Goal: Use online tool/utility

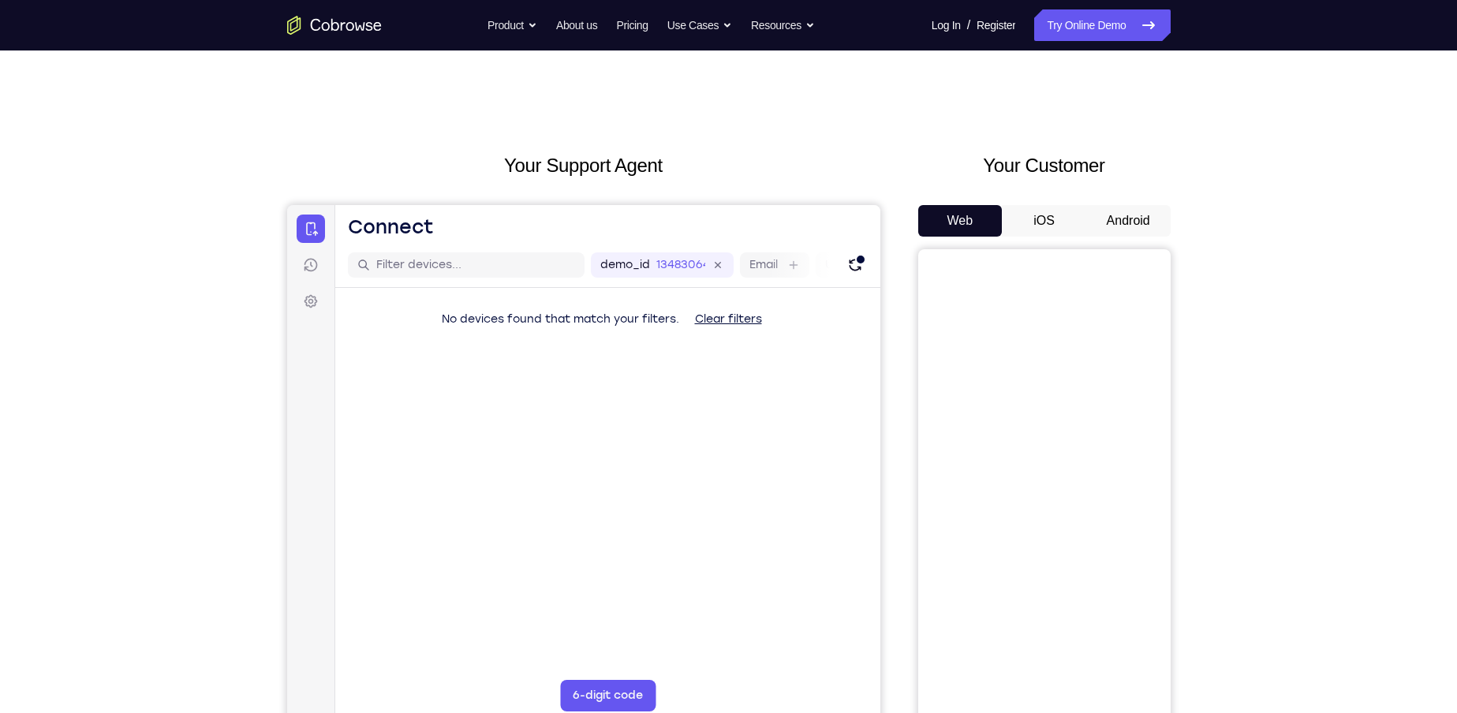
click at [1114, 223] on button "Android" at bounding box center [1128, 221] width 84 height 32
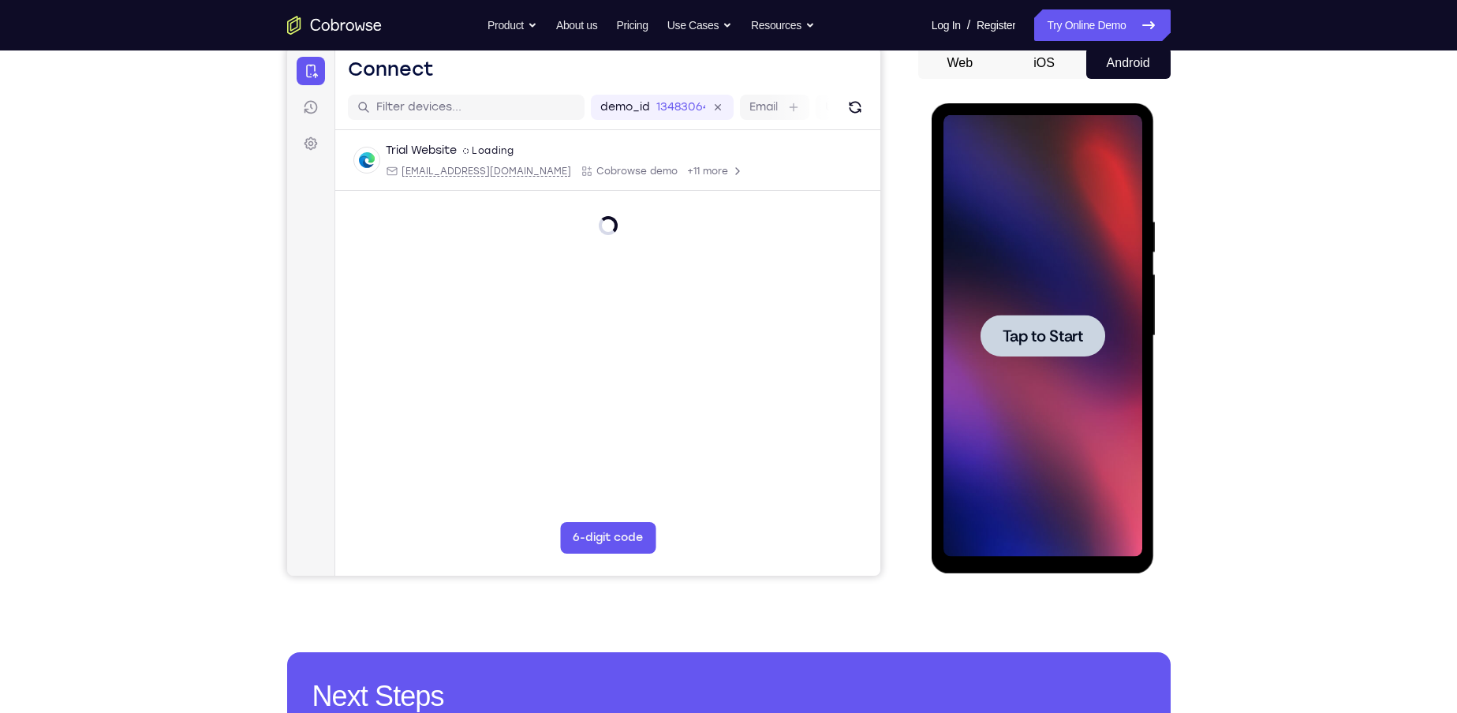
click at [1020, 341] on span "Tap to Start" at bounding box center [1042, 336] width 80 height 16
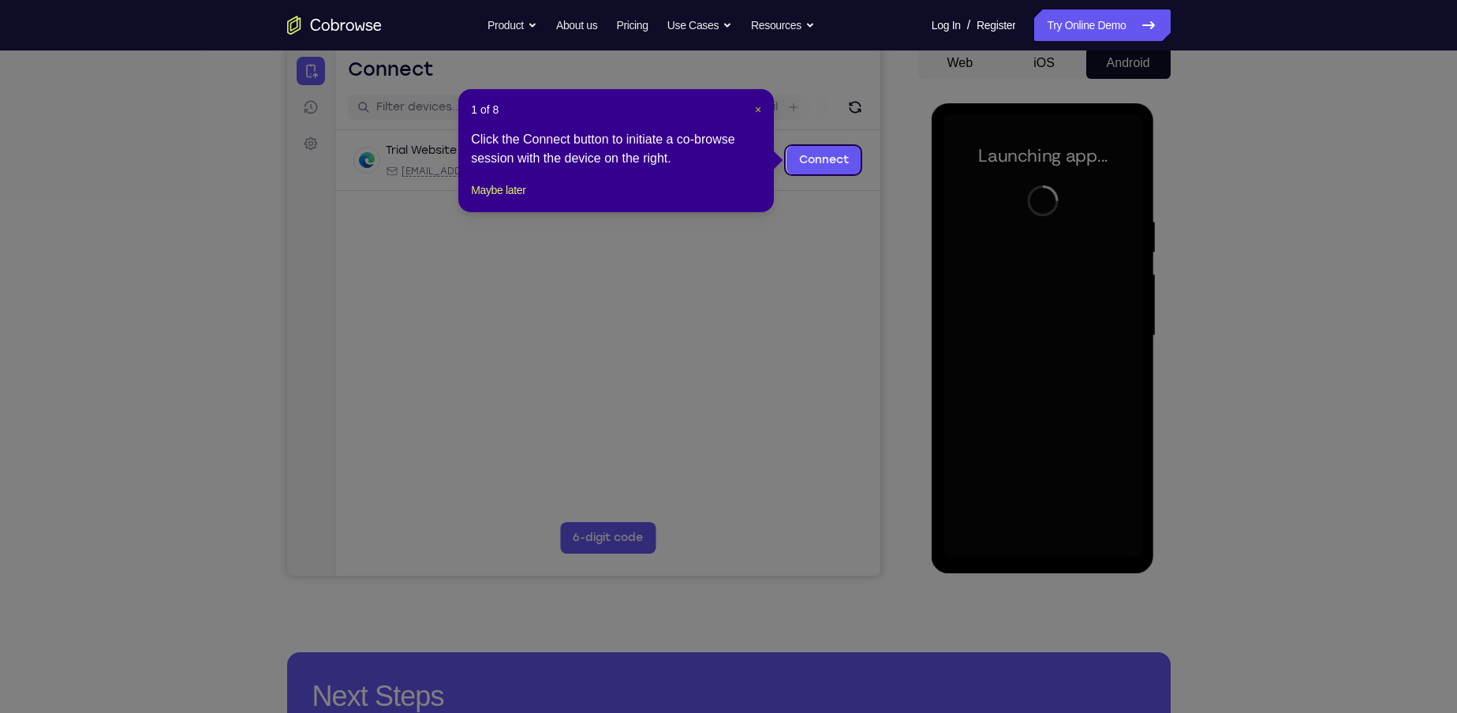
click at [755, 106] on span "×" at bounding box center [758, 109] width 6 height 13
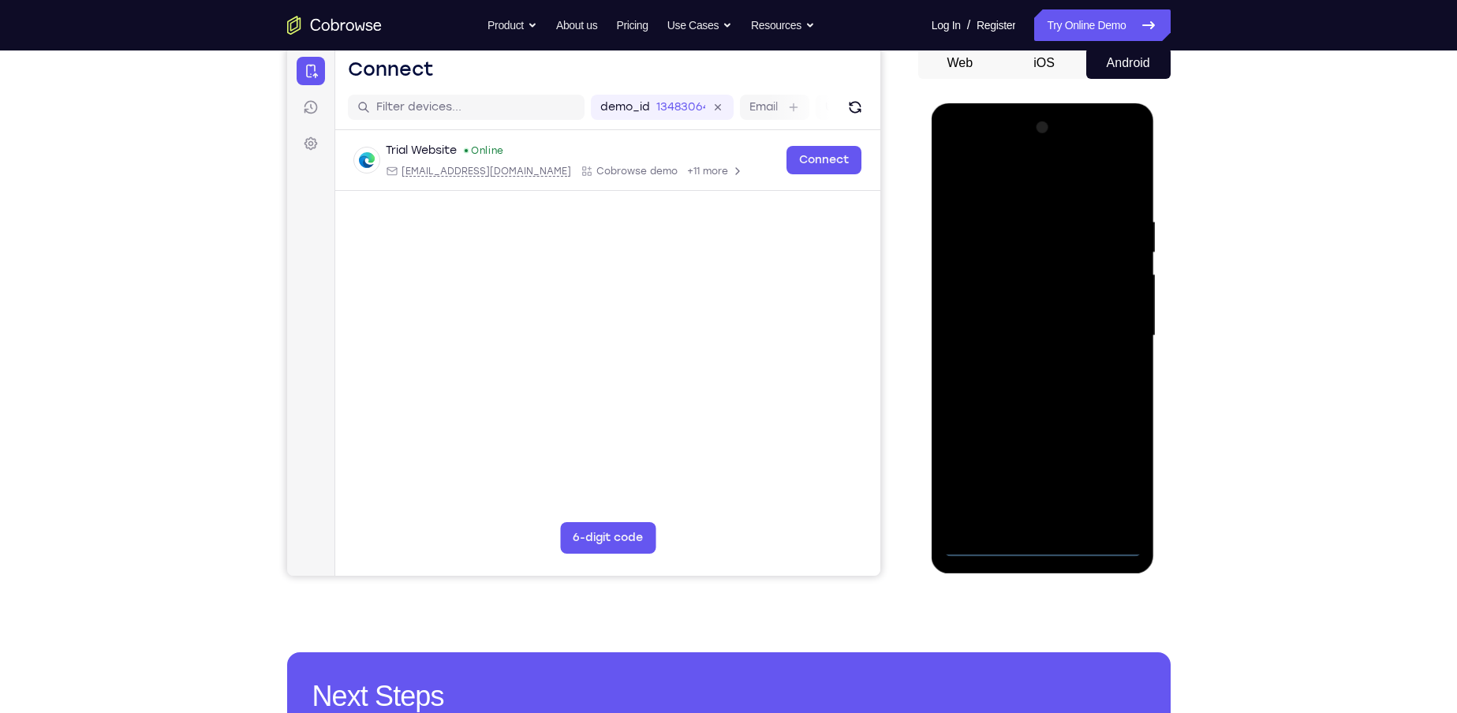
click at [1039, 548] on div at bounding box center [1042, 336] width 199 height 442
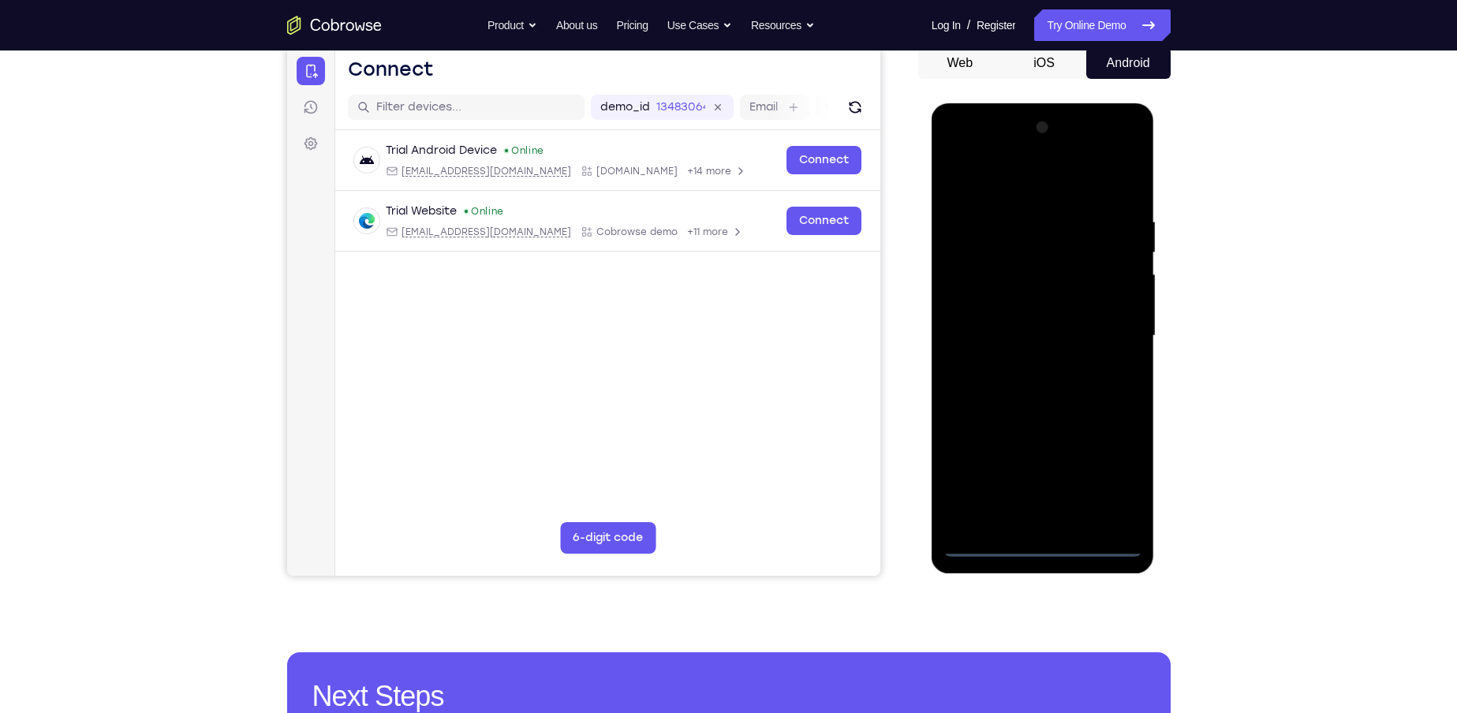
click at [1102, 479] on div at bounding box center [1042, 336] width 199 height 442
click at [1033, 189] on div at bounding box center [1042, 336] width 199 height 442
click at [1119, 334] on div at bounding box center [1042, 336] width 199 height 442
click at [1033, 524] on div at bounding box center [1042, 336] width 199 height 442
click at [1009, 321] on div at bounding box center [1042, 336] width 199 height 442
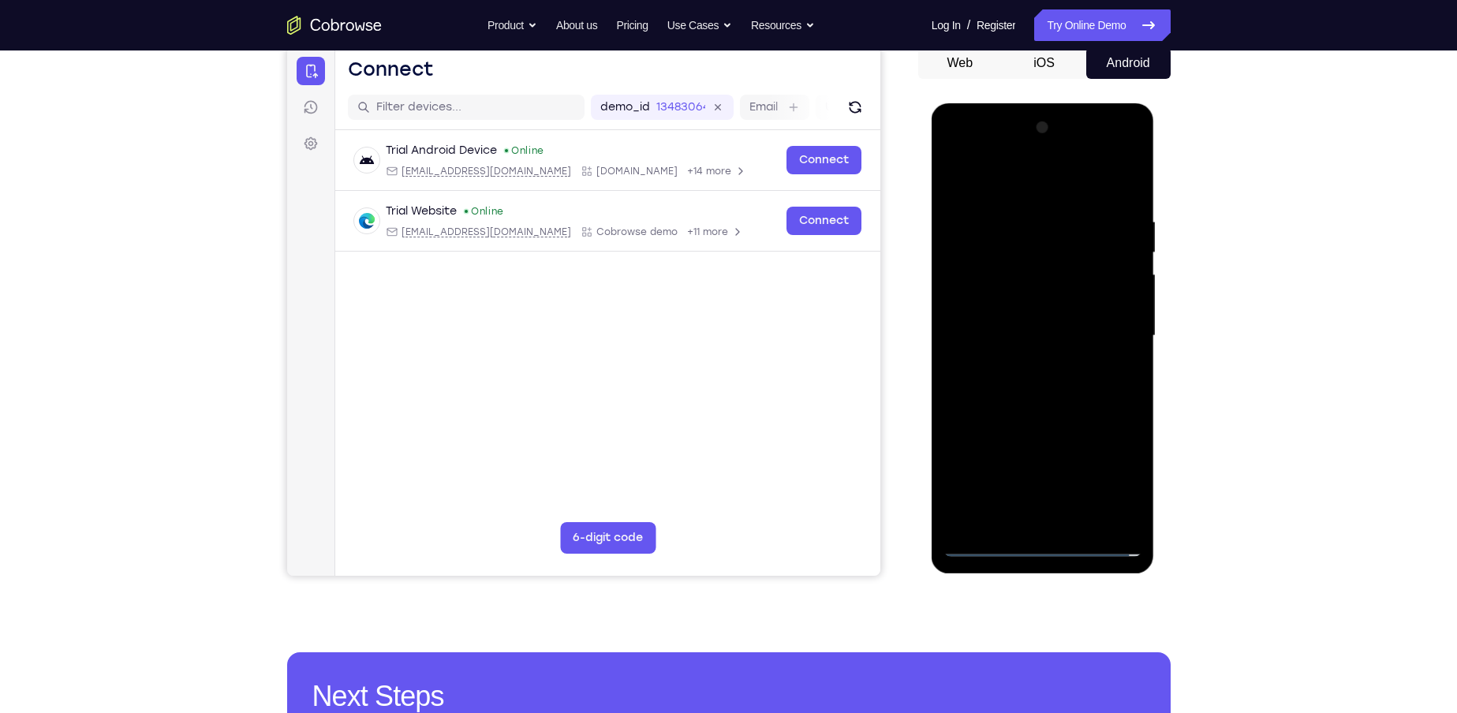
click at [1007, 313] on div at bounding box center [1042, 336] width 199 height 442
click at [1027, 334] on div at bounding box center [1042, 336] width 199 height 442
click at [1002, 393] on div at bounding box center [1042, 336] width 199 height 442
click at [1007, 386] on div at bounding box center [1042, 336] width 199 height 442
drag, startPoint x: 1026, startPoint y: 176, endPoint x: 1038, endPoint y: 134, distance: 43.4
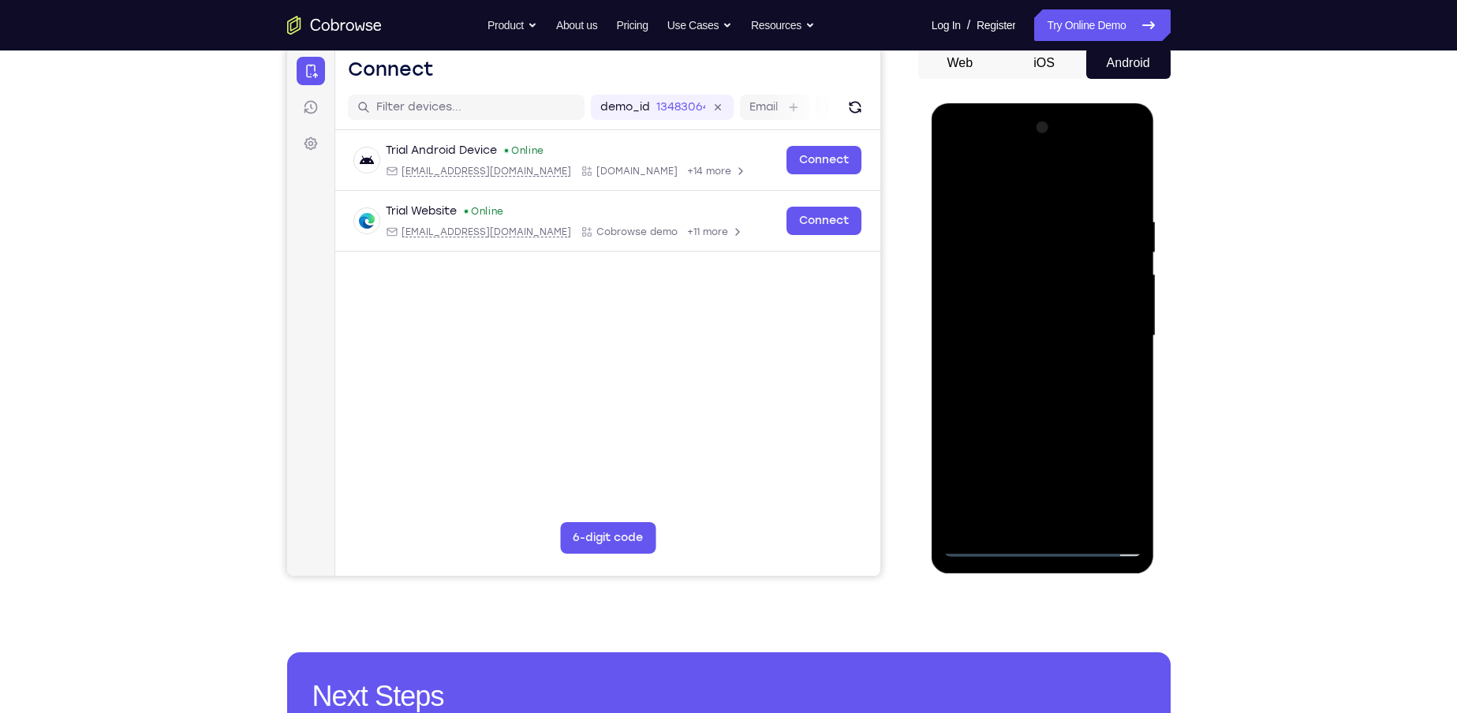
click at [1038, 134] on div at bounding box center [1042, 336] width 199 height 442
click at [1038, 388] on div at bounding box center [1042, 336] width 199 height 442
click at [1095, 380] on div at bounding box center [1042, 336] width 199 height 442
click at [1133, 193] on div at bounding box center [1042, 336] width 199 height 442
click at [1129, 411] on div at bounding box center [1042, 336] width 199 height 442
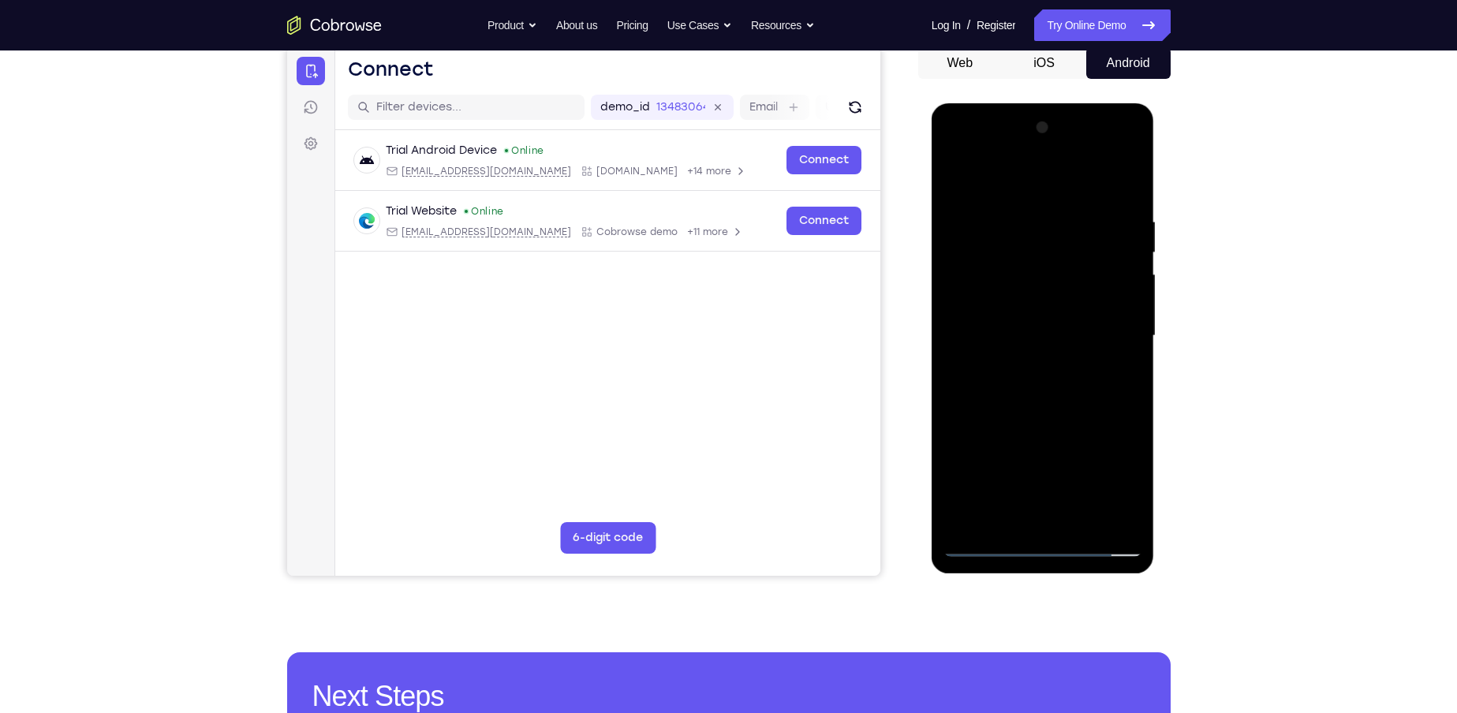
click at [1129, 411] on div at bounding box center [1042, 336] width 199 height 442
click at [949, 289] on div at bounding box center [1042, 336] width 199 height 442
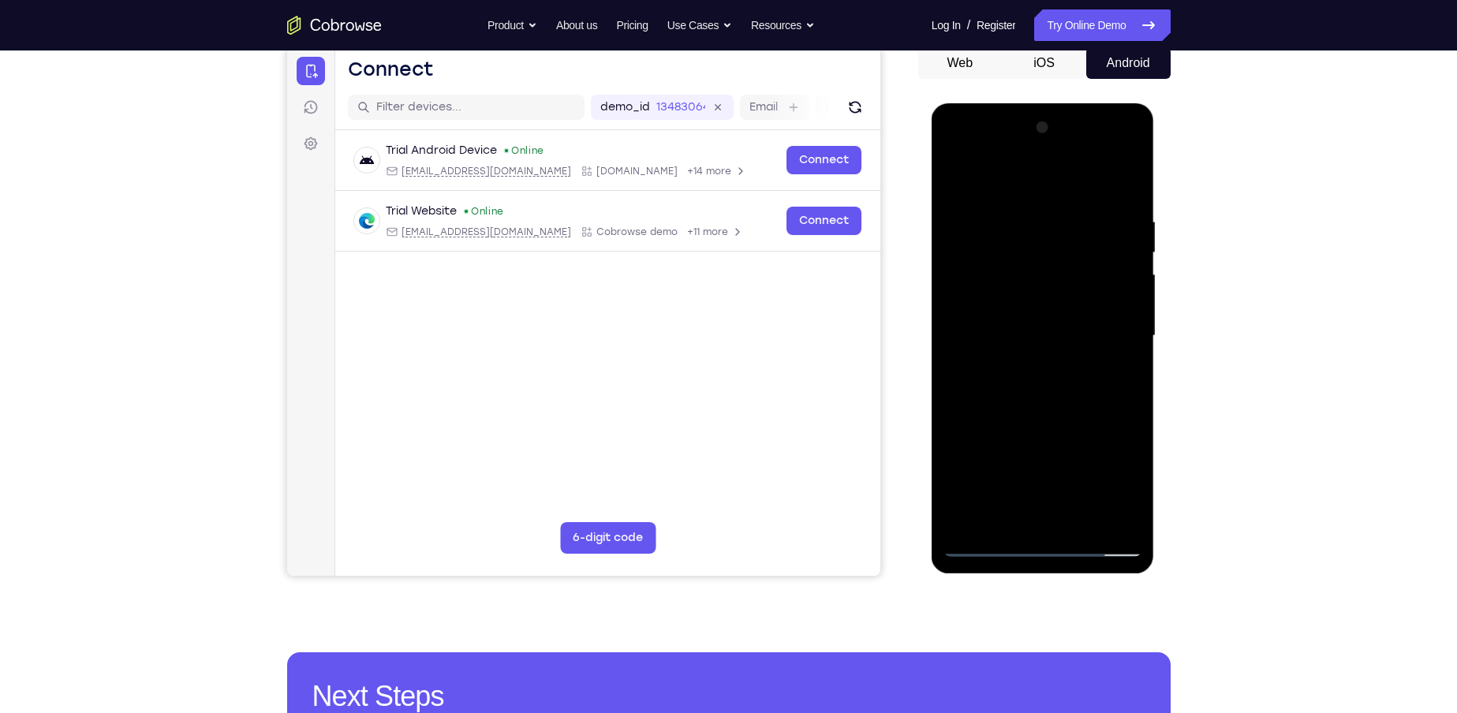
click at [1128, 289] on div at bounding box center [1042, 336] width 199 height 442
click at [1079, 524] on div at bounding box center [1042, 336] width 199 height 442
click at [1018, 418] on div at bounding box center [1042, 336] width 199 height 442
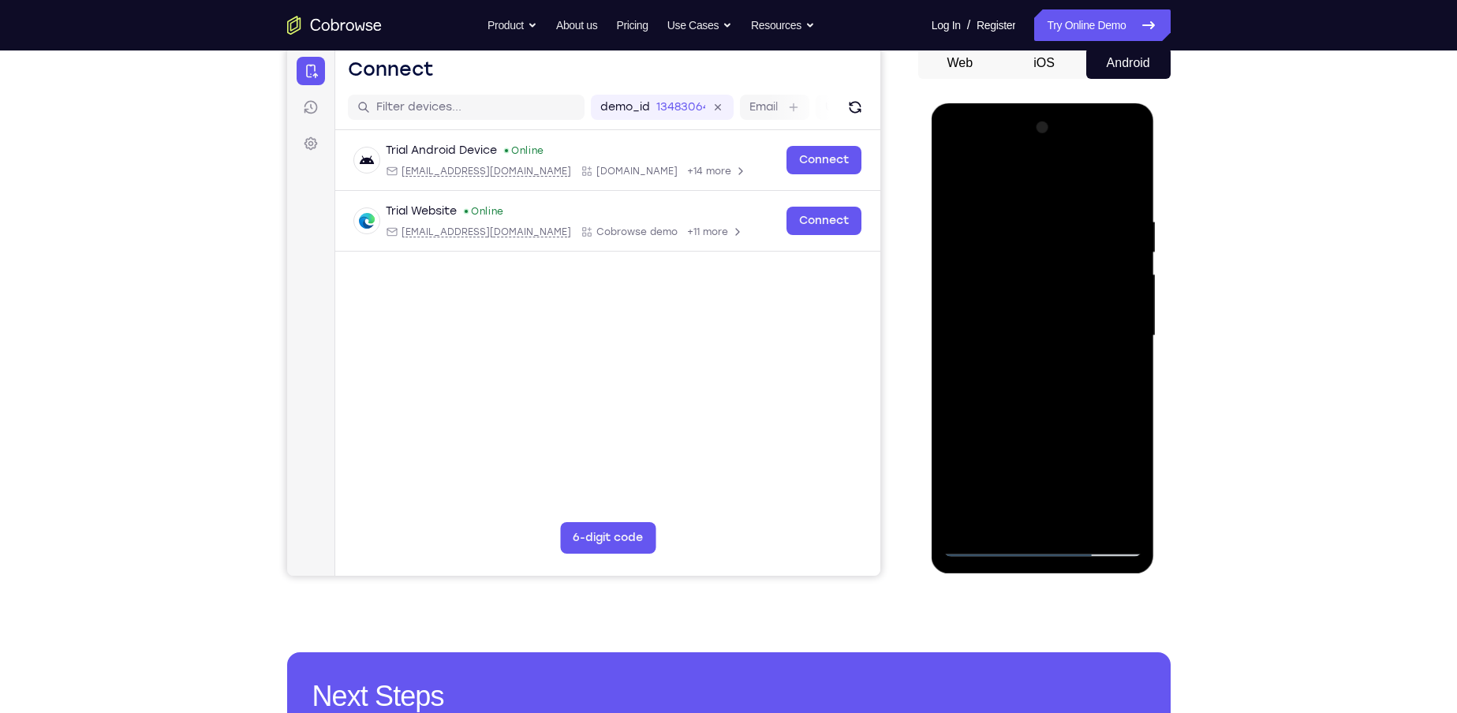
click at [998, 358] on div at bounding box center [1042, 336] width 199 height 442
click at [1019, 391] on div at bounding box center [1042, 336] width 199 height 442
click at [986, 537] on div at bounding box center [1042, 336] width 199 height 442
click at [988, 543] on div at bounding box center [1042, 336] width 199 height 442
click at [995, 517] on div at bounding box center [1042, 336] width 199 height 442
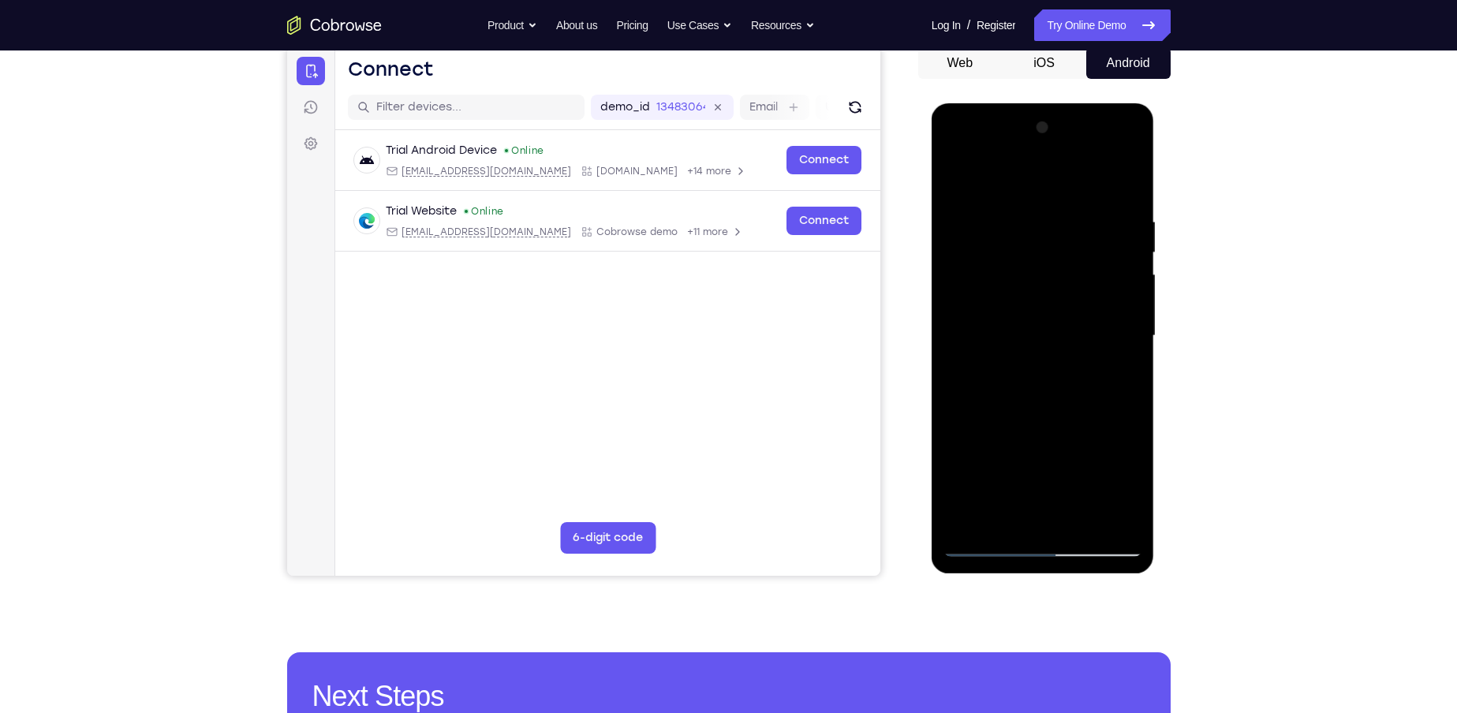
click at [1114, 378] on div at bounding box center [1042, 336] width 199 height 442
click at [976, 546] on div at bounding box center [1042, 336] width 199 height 442
click at [1020, 494] on div at bounding box center [1042, 336] width 199 height 442
click at [1029, 481] on div at bounding box center [1042, 336] width 199 height 442
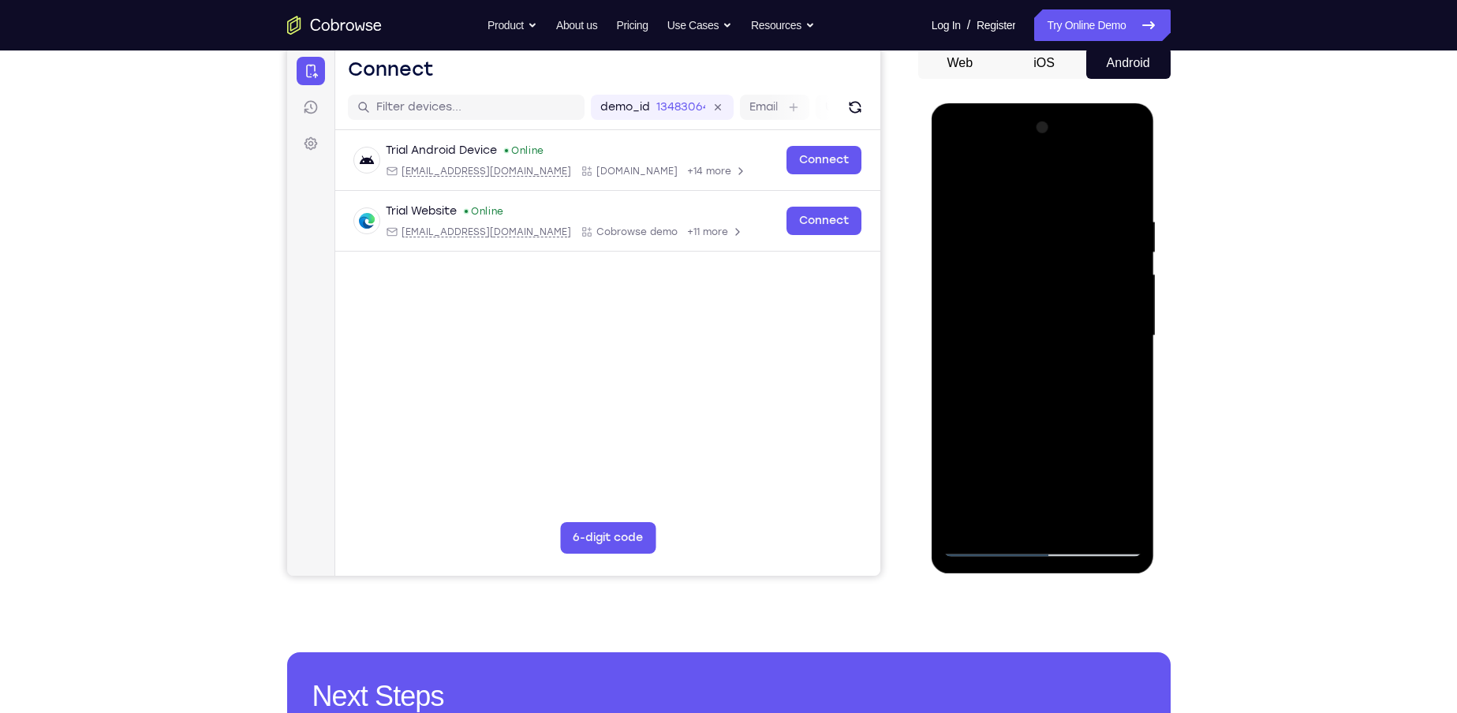
click at [1050, 484] on div at bounding box center [1042, 336] width 199 height 442
click at [1009, 367] on div at bounding box center [1042, 336] width 199 height 442
click at [986, 547] on div at bounding box center [1042, 336] width 199 height 442
click at [1025, 191] on div at bounding box center [1042, 336] width 199 height 442
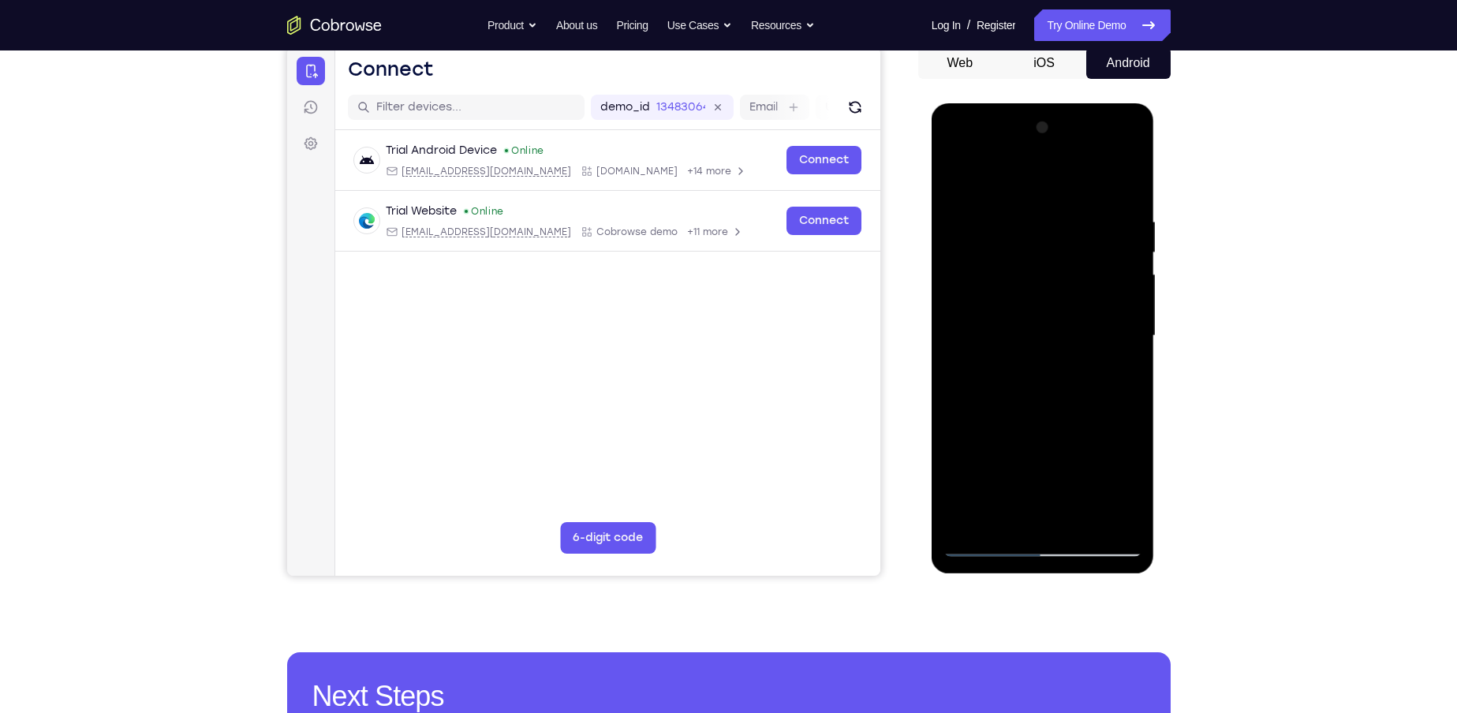
click at [1130, 330] on div at bounding box center [1042, 336] width 199 height 442
click at [1117, 312] on div at bounding box center [1042, 336] width 199 height 442
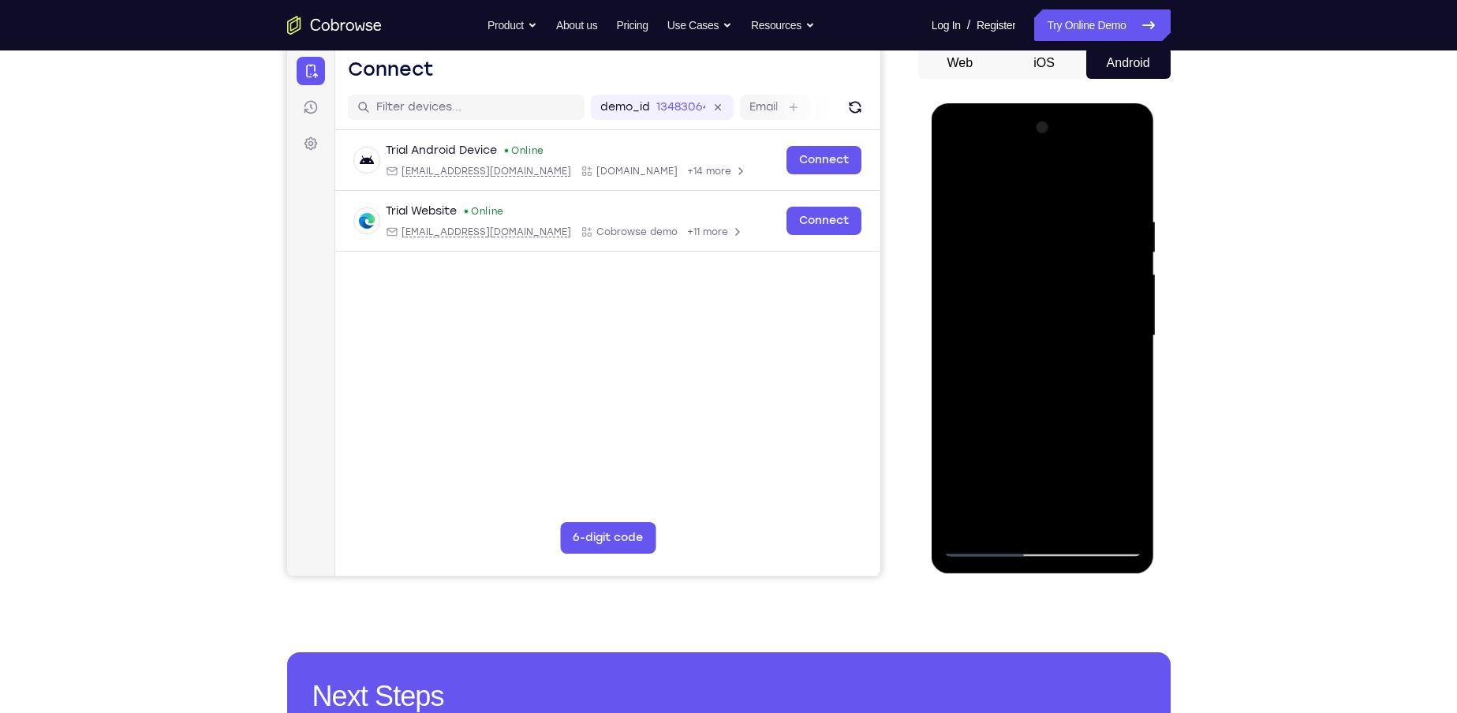
drag, startPoint x: 1099, startPoint y: 218, endPoint x: 932, endPoint y: 319, distance: 195.0
click at [932, 319] on div at bounding box center [1042, 338] width 223 height 470
drag, startPoint x: 1110, startPoint y: 330, endPoint x: 797, endPoint y: 386, distance: 318.8
click at [931, 386] on html "Online web based iOS Simulators and Android Emulators. Run iPhone, iPad, Mobile…" at bounding box center [1043, 339] width 225 height 473
drag, startPoint x: 1105, startPoint y: 306, endPoint x: 874, endPoint y: 250, distance: 237.8
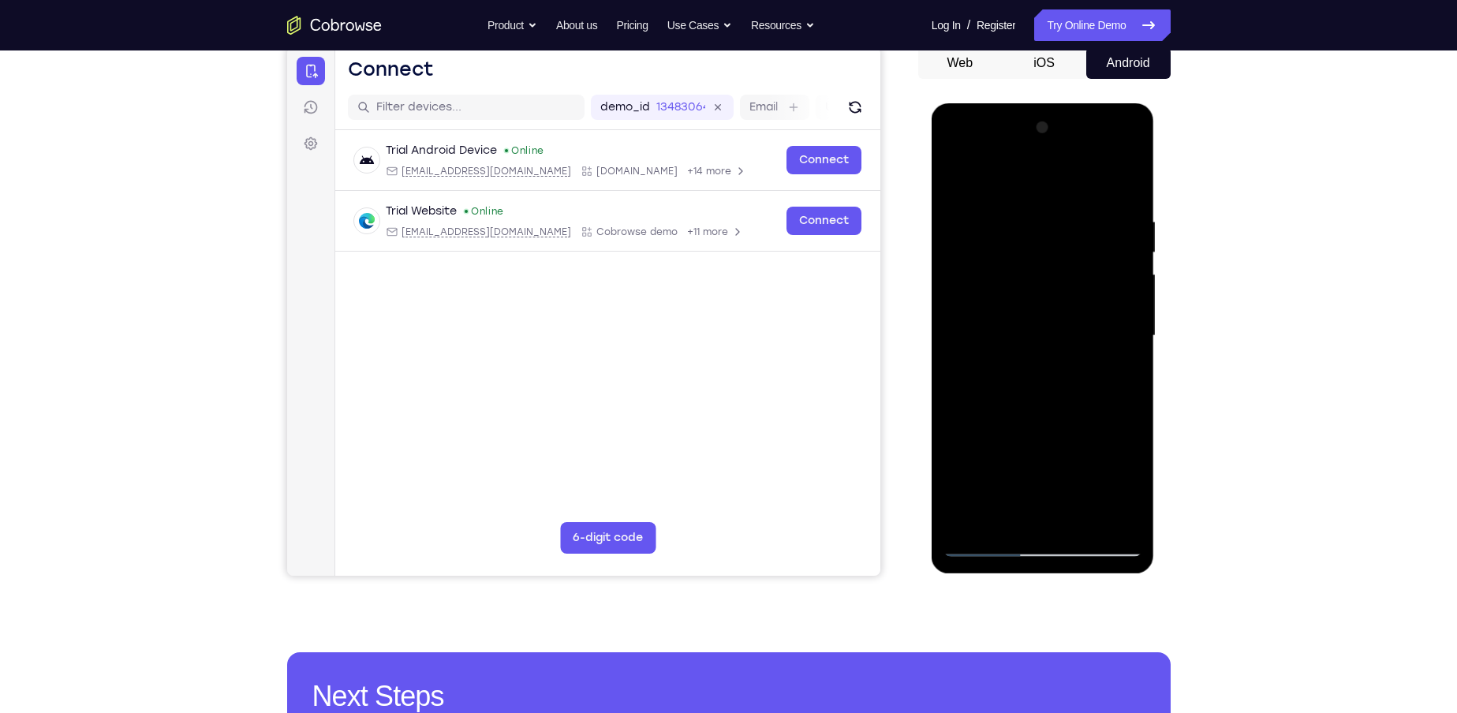
click at [931, 250] on html "Online web based iOS Simulators and Android Emulators. Run iPhone, iPad, Mobile…" at bounding box center [1043, 339] width 225 height 473
drag, startPoint x: 1085, startPoint y: 317, endPoint x: 867, endPoint y: 301, distance: 218.2
click at [931, 301] on html "Online web based iOS Simulators and Android Emulators. Run iPhone, iPad, Mobile…" at bounding box center [1043, 339] width 225 height 473
drag, startPoint x: 1118, startPoint y: 324, endPoint x: 903, endPoint y: 297, distance: 217.0
click at [931, 297] on html "Online web based iOS Simulators and Android Emulators. Run iPhone, iPad, Mobile…" at bounding box center [1043, 339] width 225 height 473
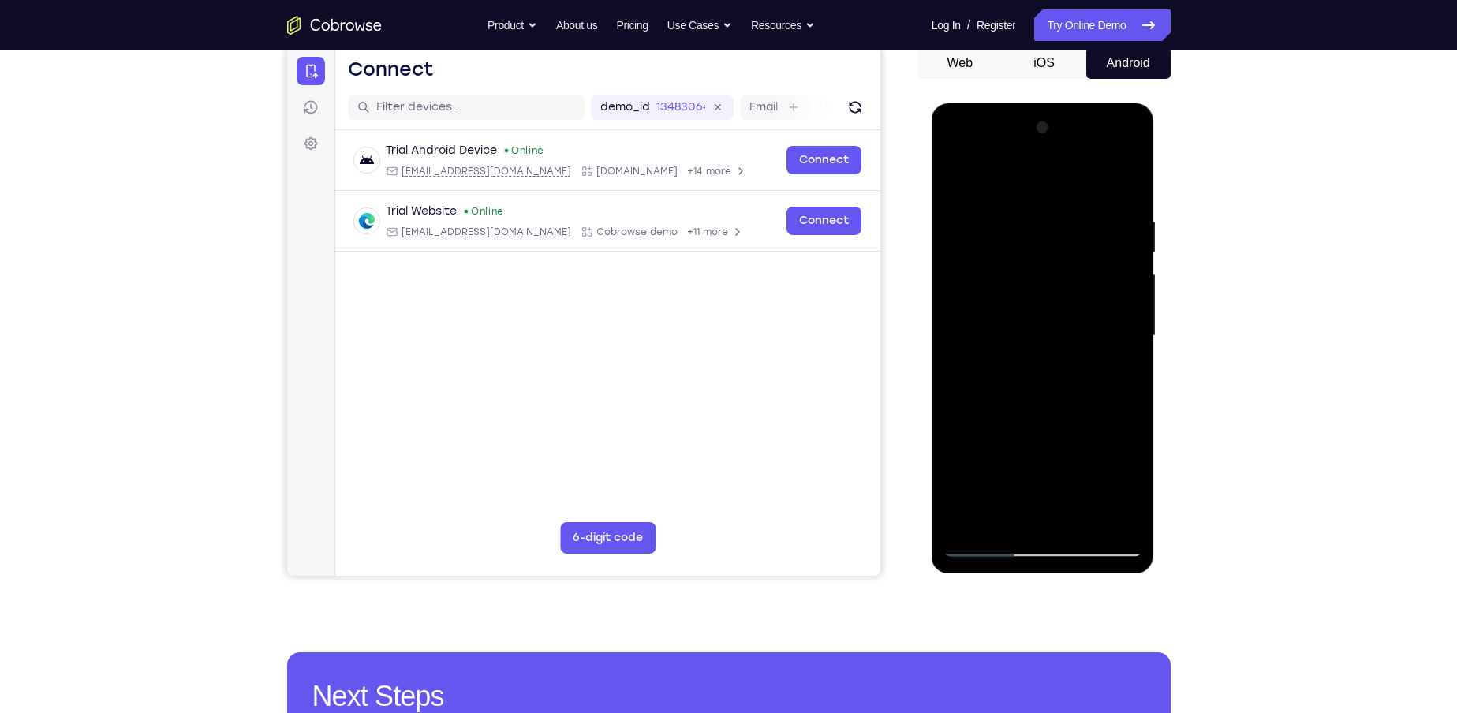
click at [1125, 317] on div at bounding box center [1042, 336] width 199 height 442
click at [958, 319] on div at bounding box center [1042, 336] width 199 height 442
drag, startPoint x: 1106, startPoint y: 315, endPoint x: 912, endPoint y: 304, distance: 195.1
click at [931, 304] on html "Online web based iOS Simulators and Android Emulators. Run iPhone, iPad, Mobile…" at bounding box center [1043, 339] width 225 height 473
drag, startPoint x: 1108, startPoint y: 295, endPoint x: 912, endPoint y: 282, distance: 196.0
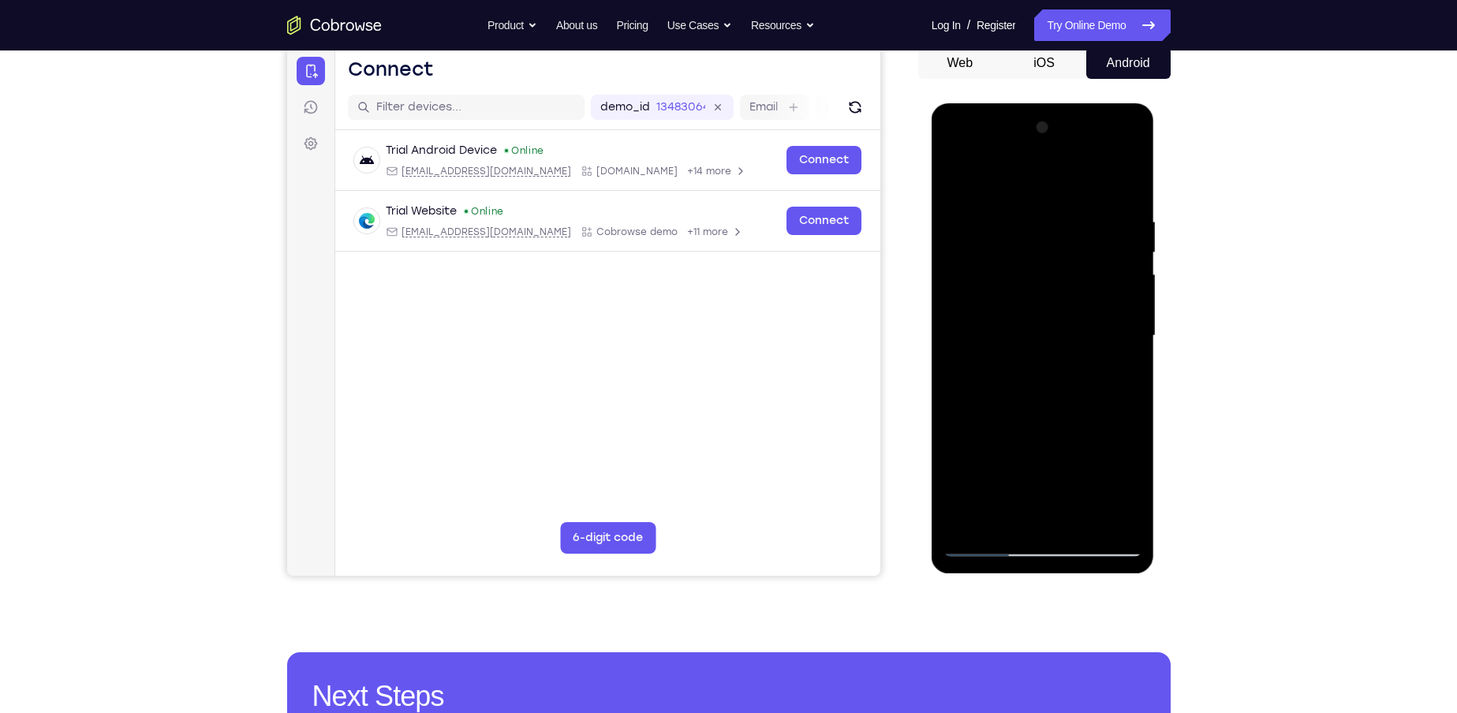
click at [931, 282] on html "Online web based iOS Simulators and Android Emulators. Run iPhone, iPad, Mobile…" at bounding box center [1043, 339] width 225 height 473
click at [960, 296] on div at bounding box center [1042, 336] width 199 height 442
click at [1110, 274] on div at bounding box center [1042, 336] width 199 height 442
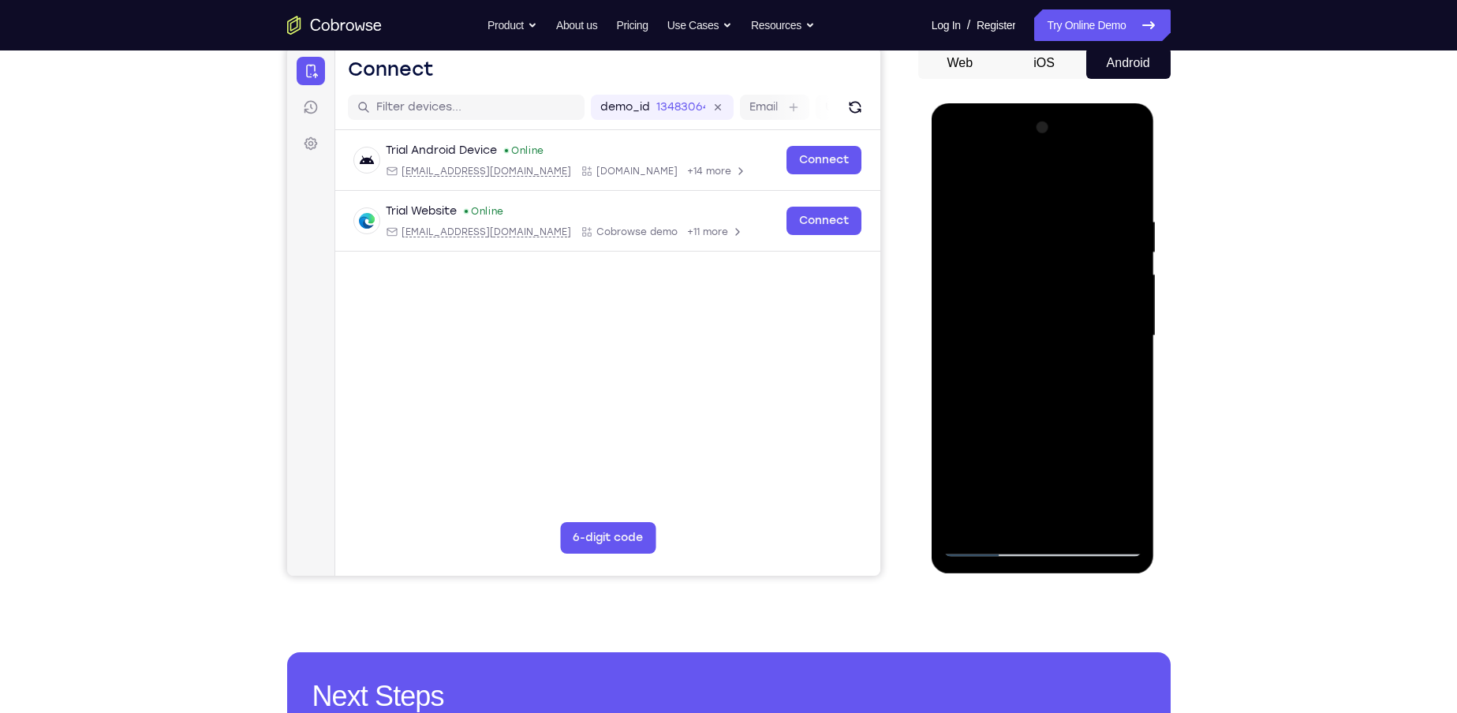
click at [1117, 295] on div at bounding box center [1042, 336] width 199 height 442
click at [1116, 294] on div at bounding box center [1042, 336] width 199 height 442
click at [1114, 293] on div at bounding box center [1042, 336] width 199 height 442
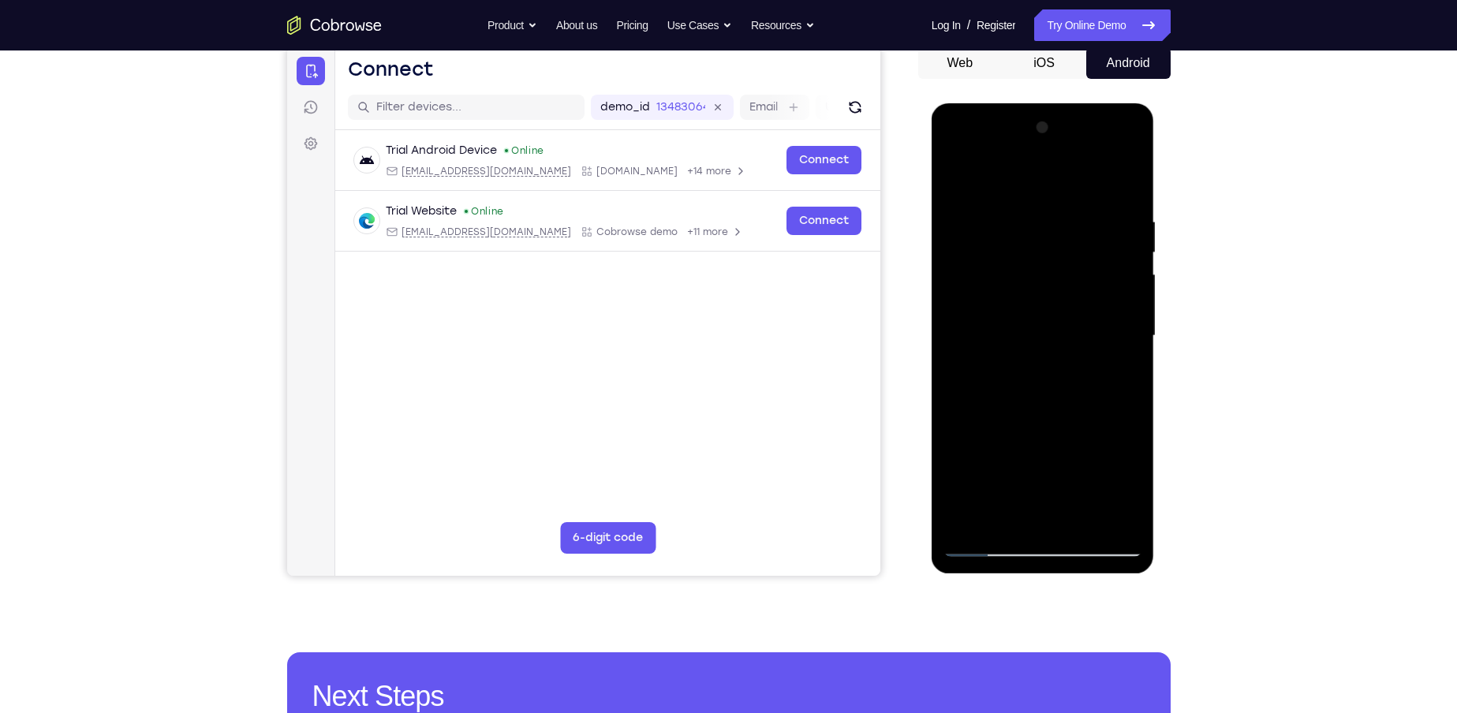
click at [1114, 293] on div at bounding box center [1042, 336] width 199 height 442
click at [1108, 275] on div at bounding box center [1042, 336] width 199 height 442
click at [1114, 275] on div at bounding box center [1042, 336] width 199 height 442
click at [1127, 223] on div at bounding box center [1042, 336] width 199 height 442
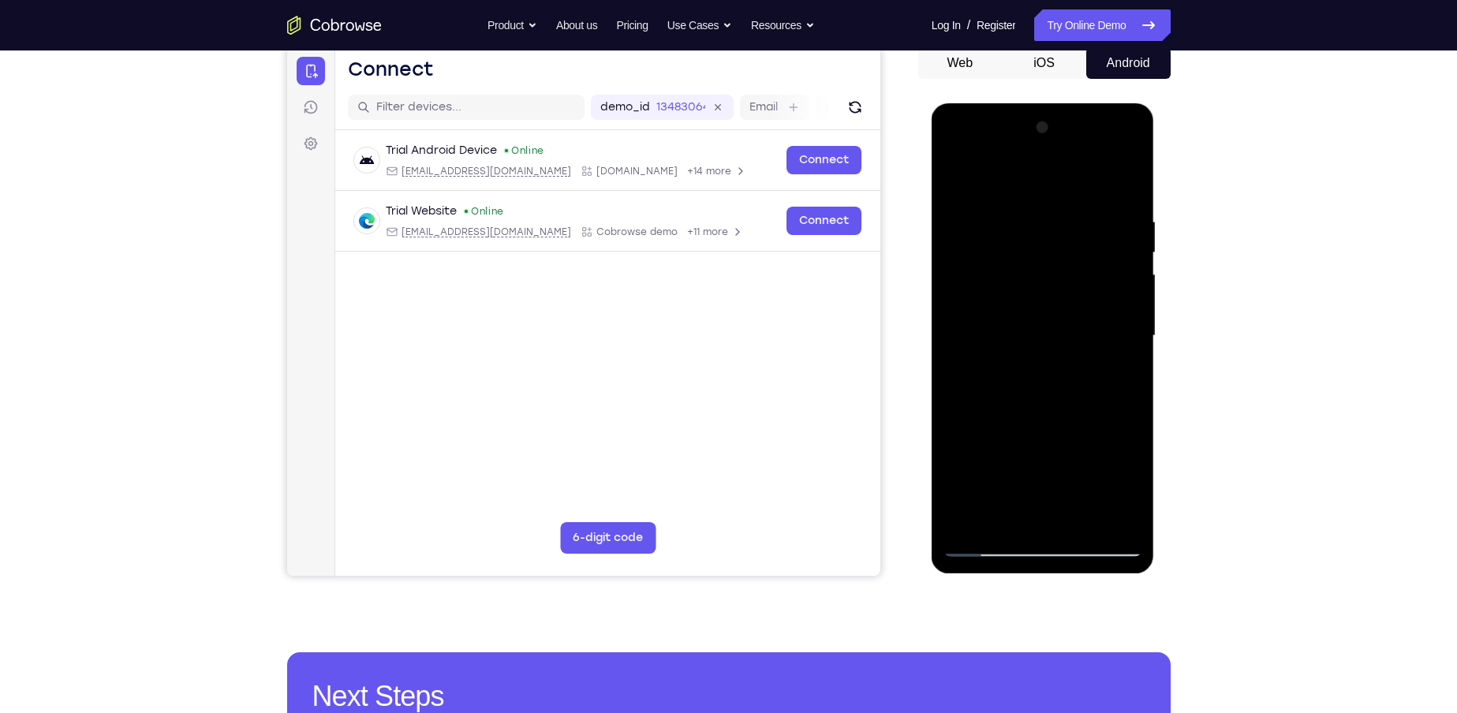
click at [1127, 223] on div at bounding box center [1042, 336] width 199 height 442
click at [1113, 242] on div at bounding box center [1042, 336] width 199 height 442
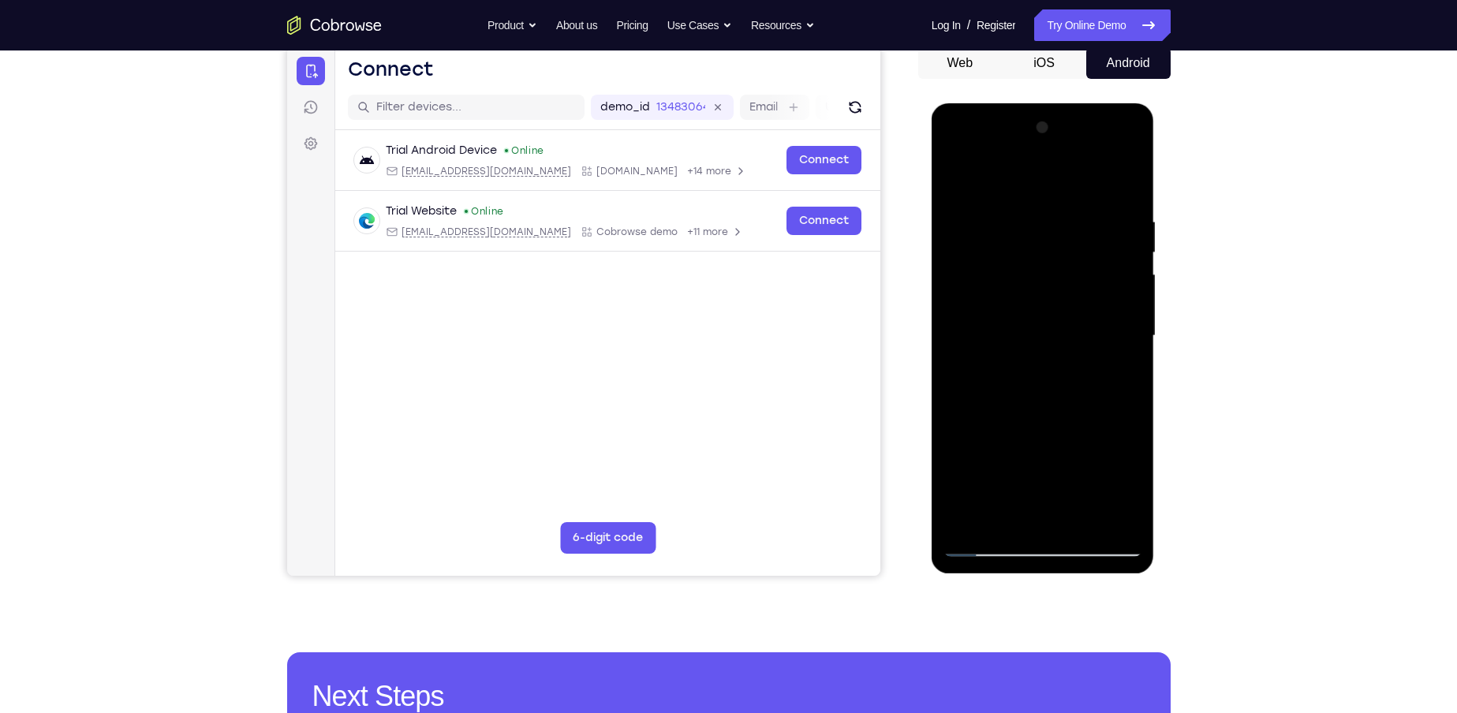
drag, startPoint x: 1117, startPoint y: 267, endPoint x: 927, endPoint y: 263, distance: 190.1
click at [931, 263] on html "Online web based iOS Simulators and Android Emulators. Run iPhone, iPad, Mobile…" at bounding box center [1043, 339] width 225 height 473
click at [1111, 260] on div at bounding box center [1042, 336] width 199 height 442
click at [1120, 262] on div at bounding box center [1042, 336] width 199 height 442
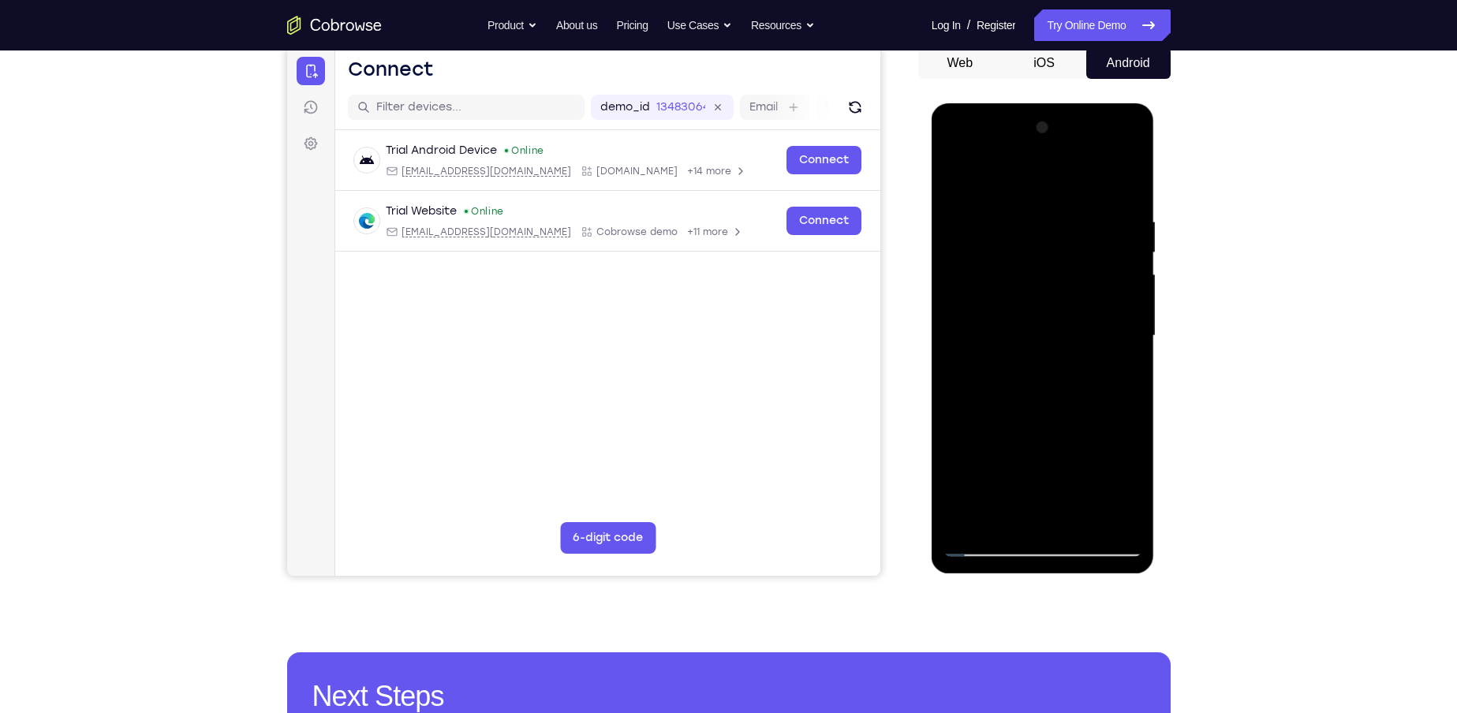
click at [1120, 261] on div at bounding box center [1042, 336] width 199 height 442
click at [1119, 260] on div at bounding box center [1042, 336] width 199 height 442
click at [1117, 233] on div at bounding box center [1042, 336] width 199 height 442
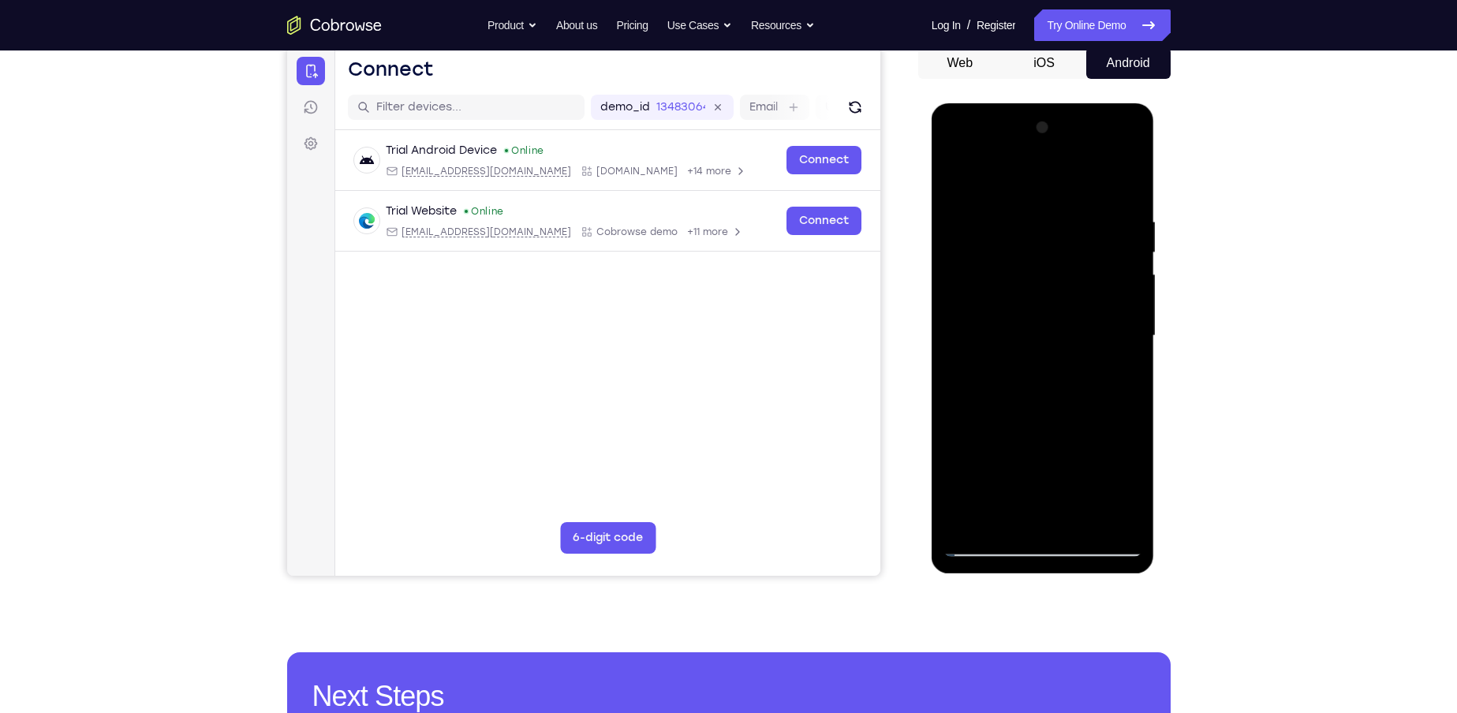
click at [1124, 179] on div at bounding box center [1042, 336] width 199 height 442
click at [1124, 524] on div at bounding box center [1042, 336] width 199 height 442
click at [979, 512] on div at bounding box center [1042, 336] width 199 height 442
click at [979, 516] on div at bounding box center [1042, 336] width 199 height 442
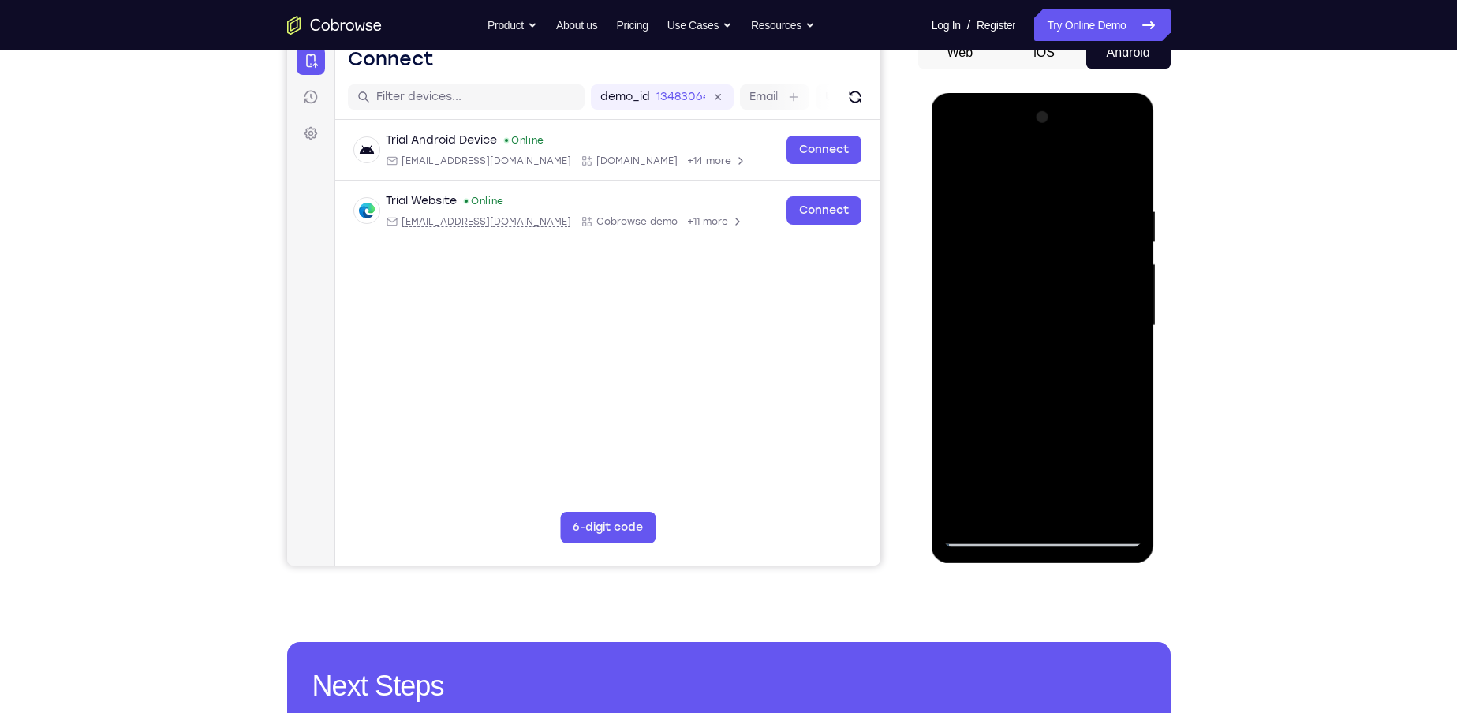
scroll to position [158, 0]
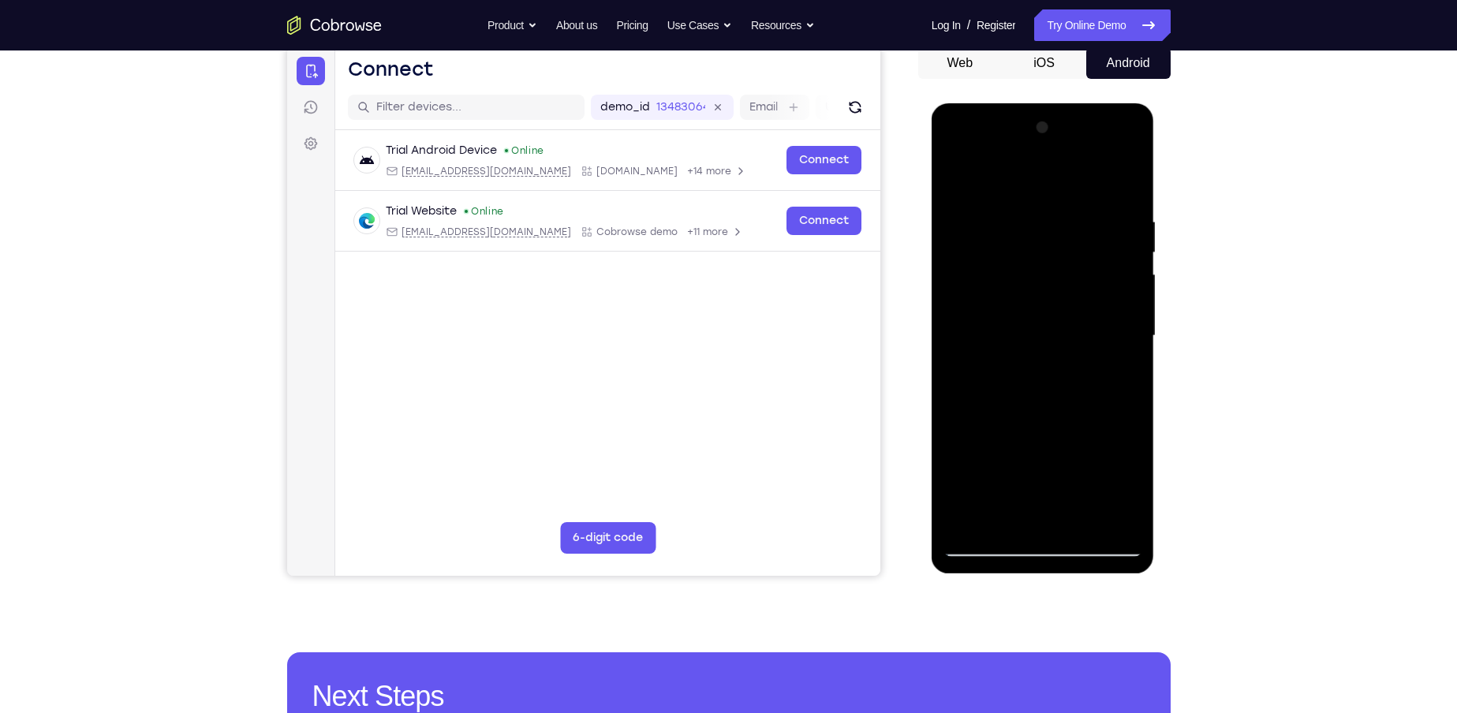
drag, startPoint x: 1051, startPoint y: 374, endPoint x: 1076, endPoint y: 246, distance: 130.2
click at [1076, 246] on div at bounding box center [1042, 336] width 199 height 442
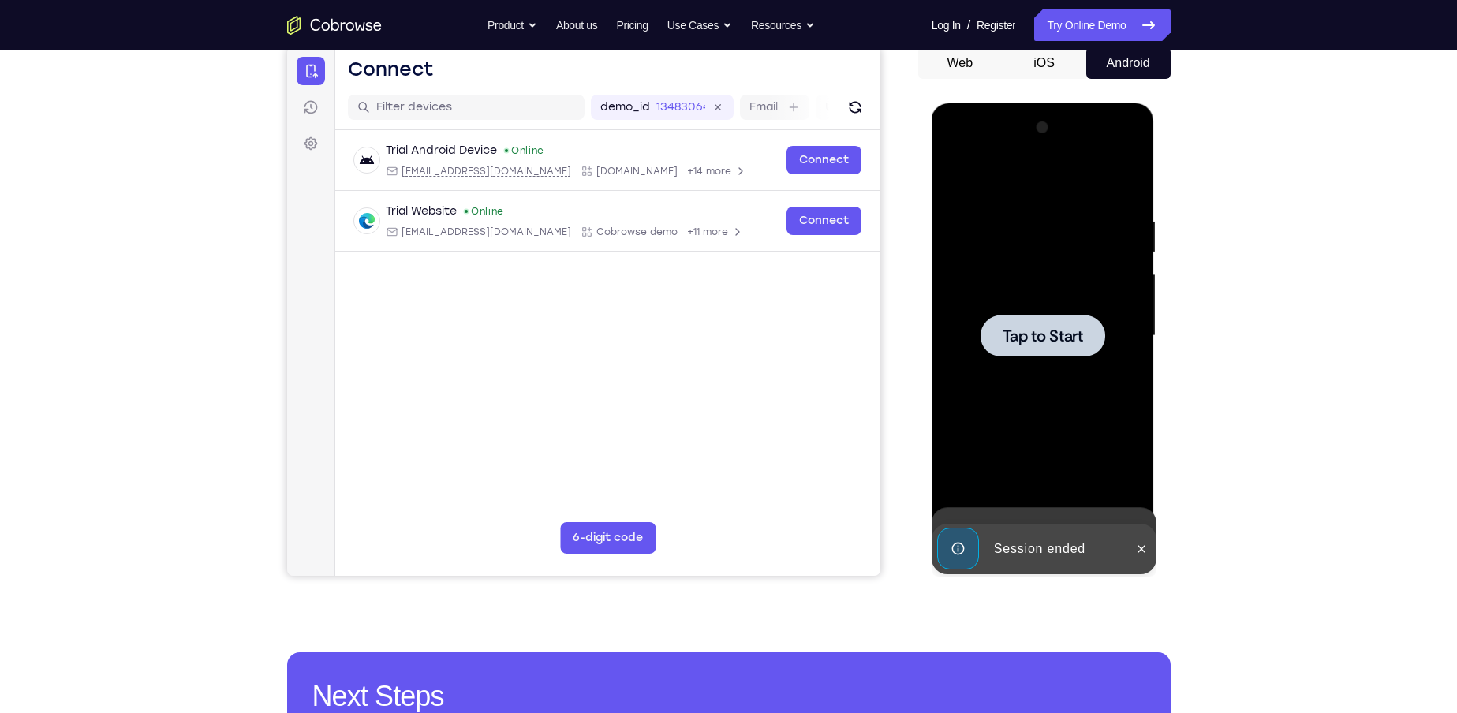
scroll to position [63, 0]
